Goal: Task Accomplishment & Management: Use online tool/utility

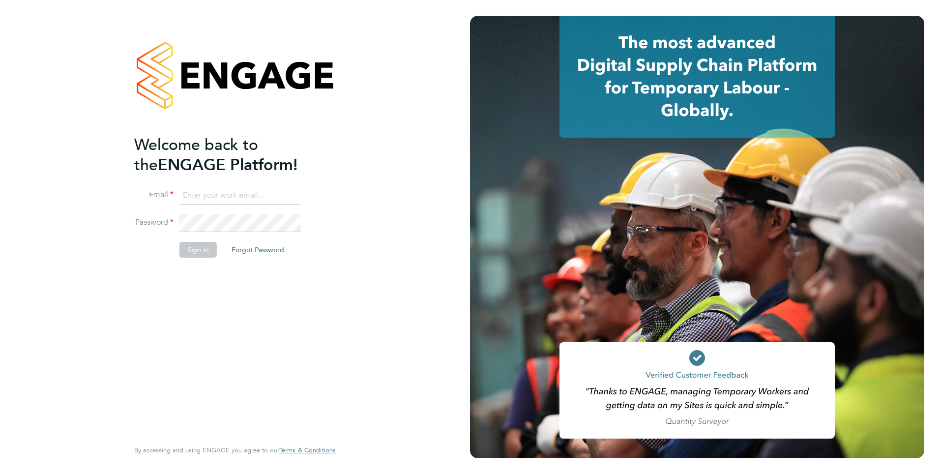
type input "Ian.Bartholomew@ncclondon.ac.uk"
click at [188, 249] on button "Sign In" at bounding box center [198, 250] width 37 height 16
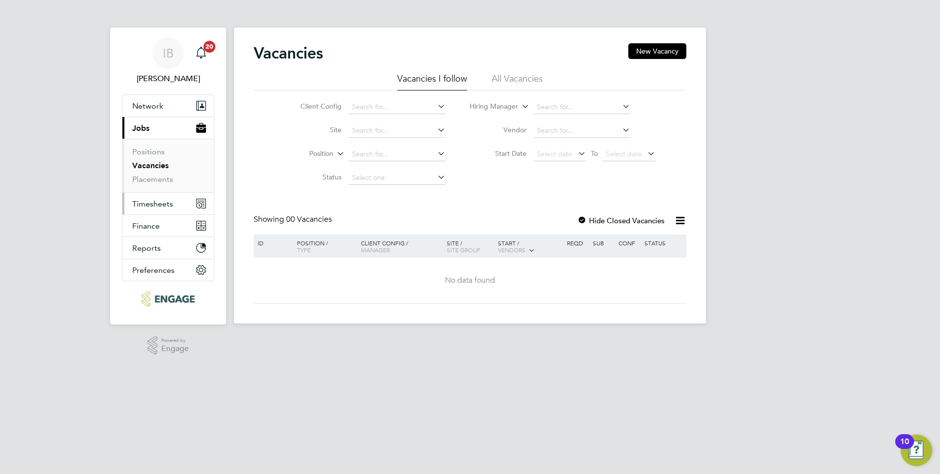
click at [150, 205] on span "Timesheets" at bounding box center [152, 203] width 41 height 9
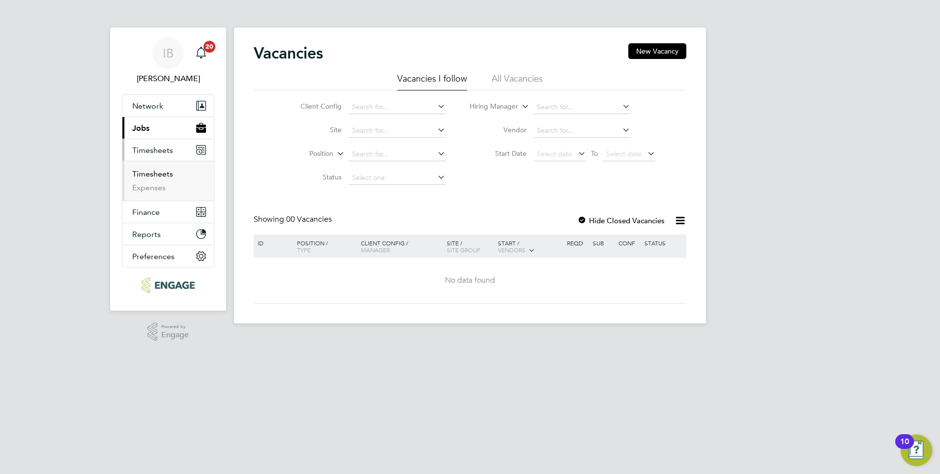
click at [155, 178] on link "Timesheets" at bounding box center [152, 173] width 41 height 9
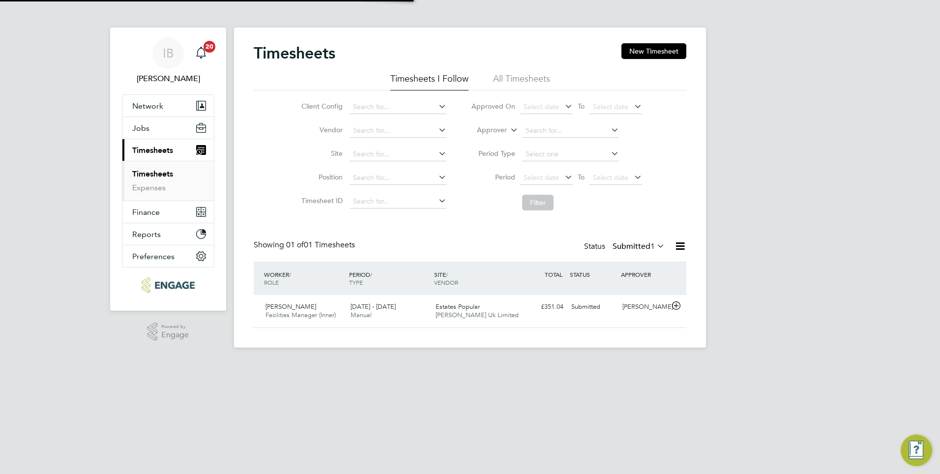
scroll to position [25, 86]
click at [385, 301] on div "18 - 24 Aug 2025 Manual" at bounding box center [389, 311] width 85 height 25
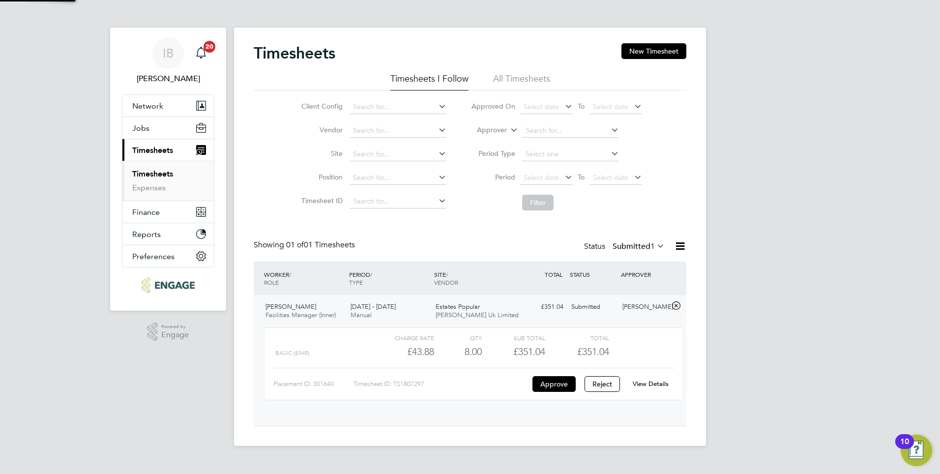
scroll to position [17, 96]
click at [554, 386] on button "Approve" at bounding box center [554, 384] width 43 height 16
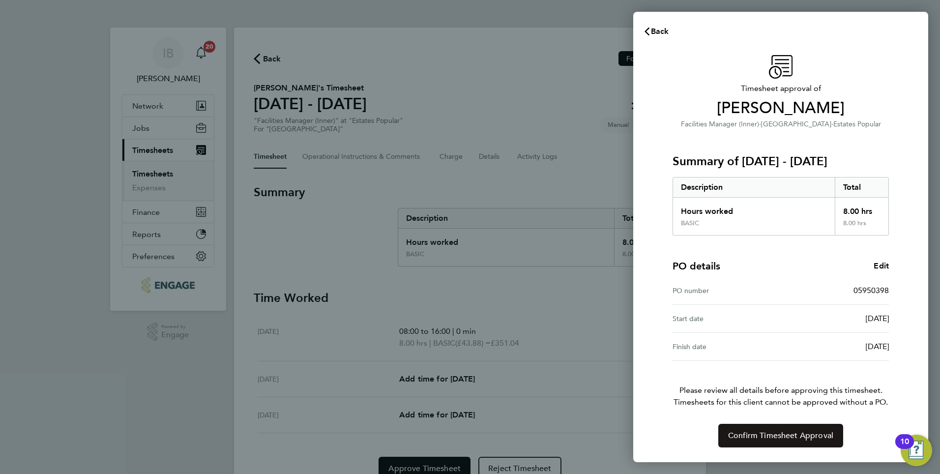
click at [756, 432] on span "Confirm Timesheet Approval" at bounding box center [780, 436] width 105 height 10
